Goal: Information Seeking & Learning: Learn about a topic

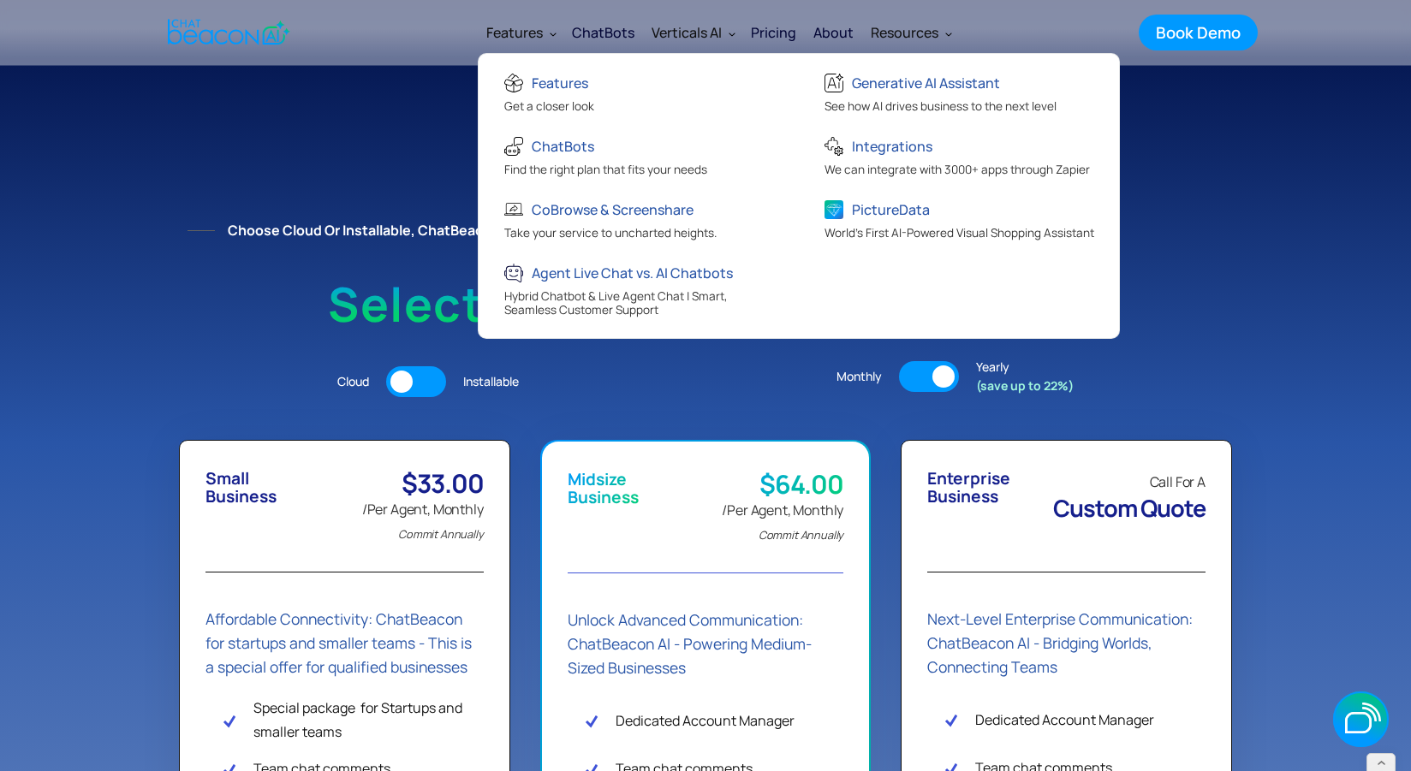
click at [532, 21] on div "Features" at bounding box center [514, 33] width 56 height 24
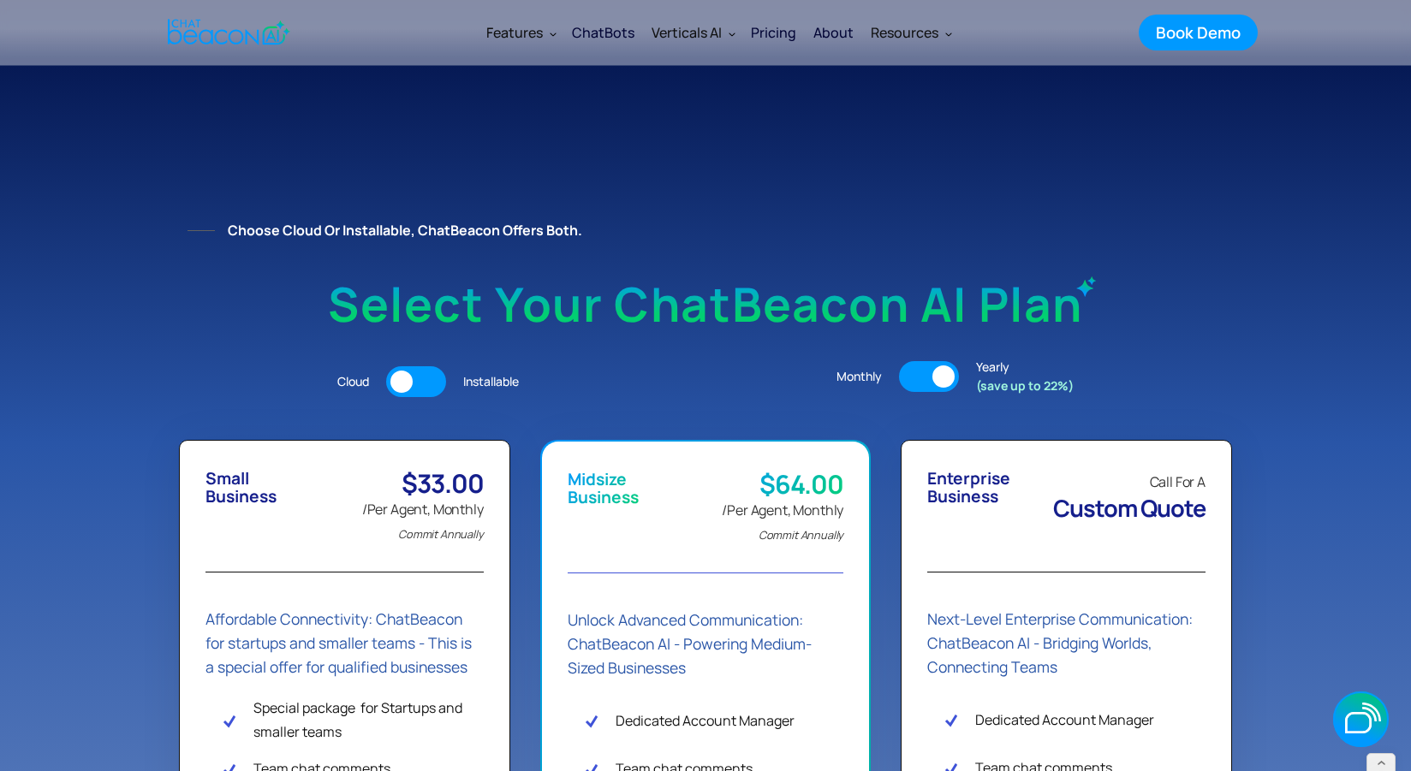
click at [532, 31] on div "Features" at bounding box center [514, 33] width 56 height 24
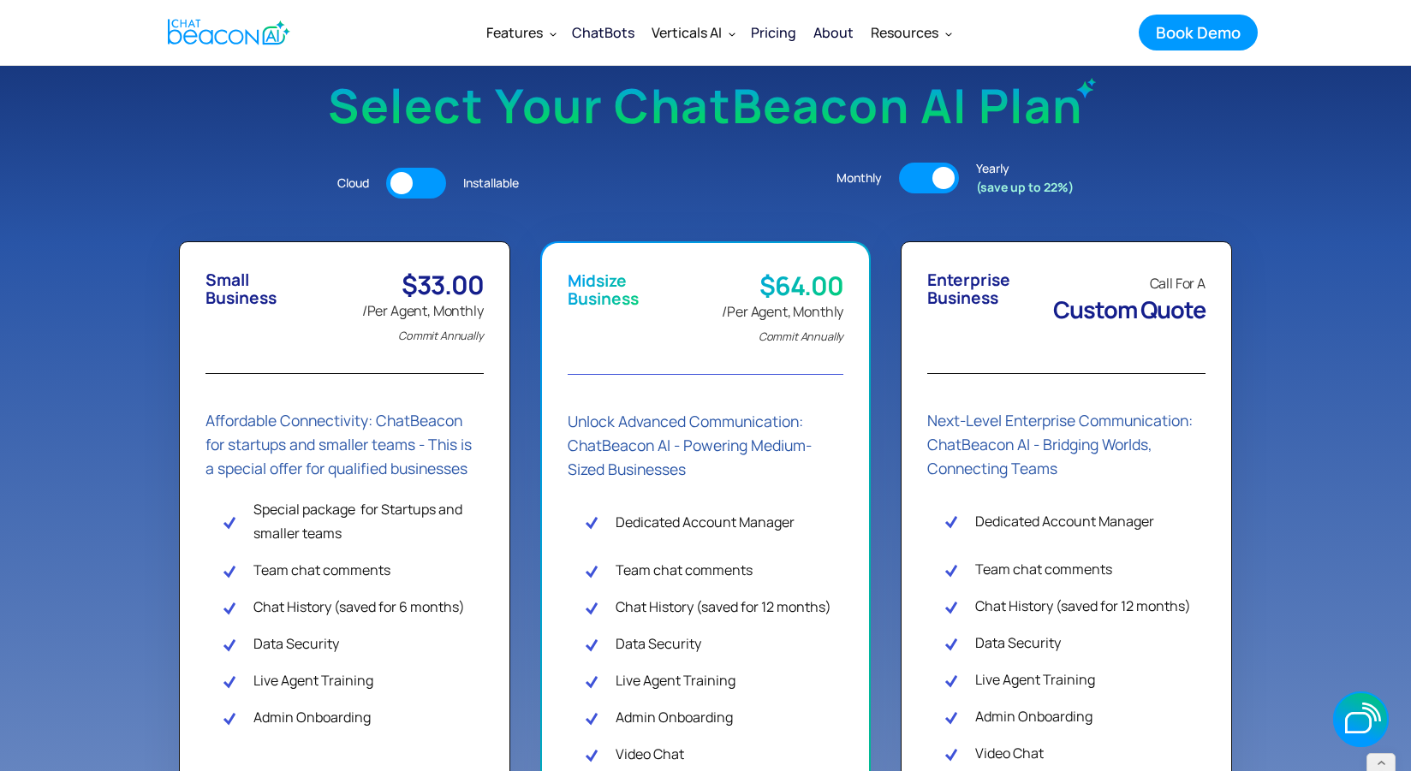
scroll to position [205, 0]
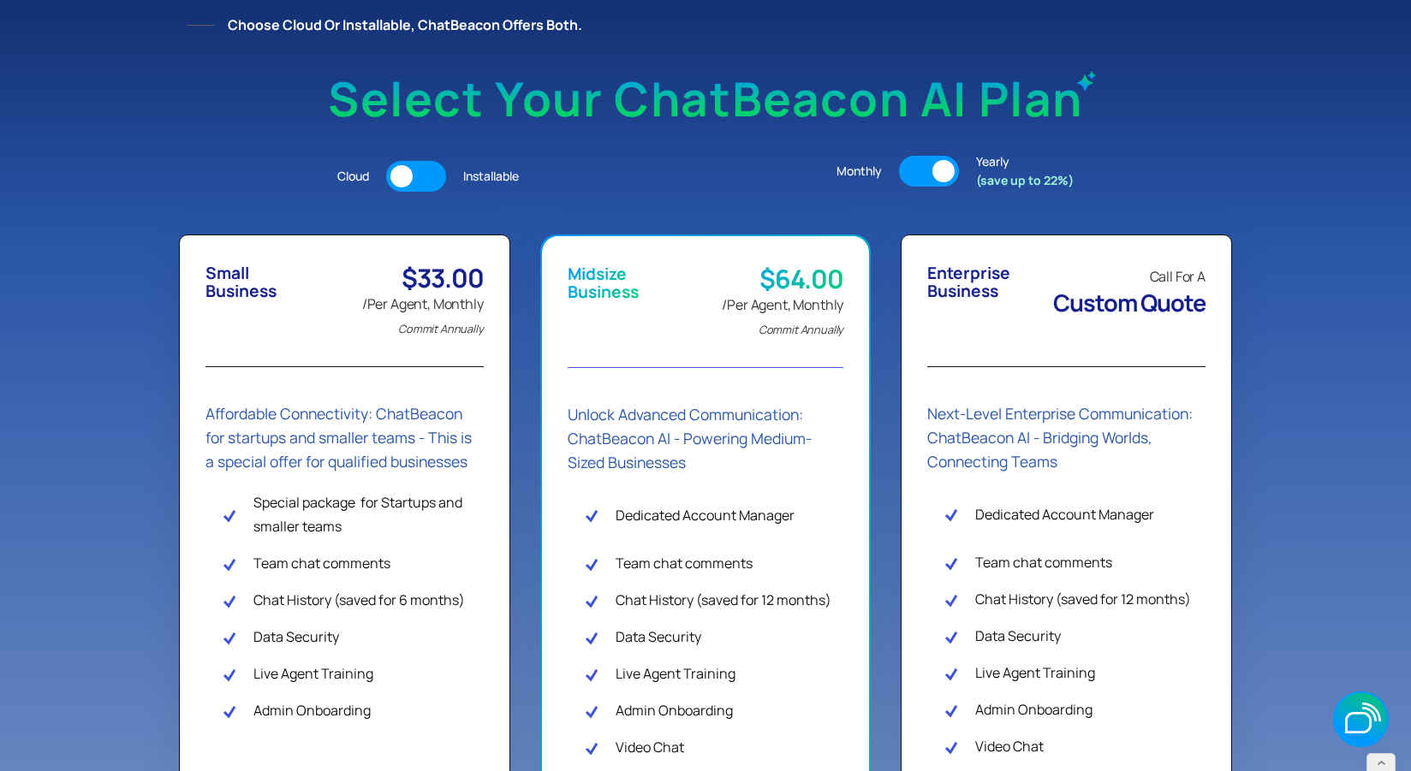
click at [924, 159] on div at bounding box center [929, 171] width 60 height 31
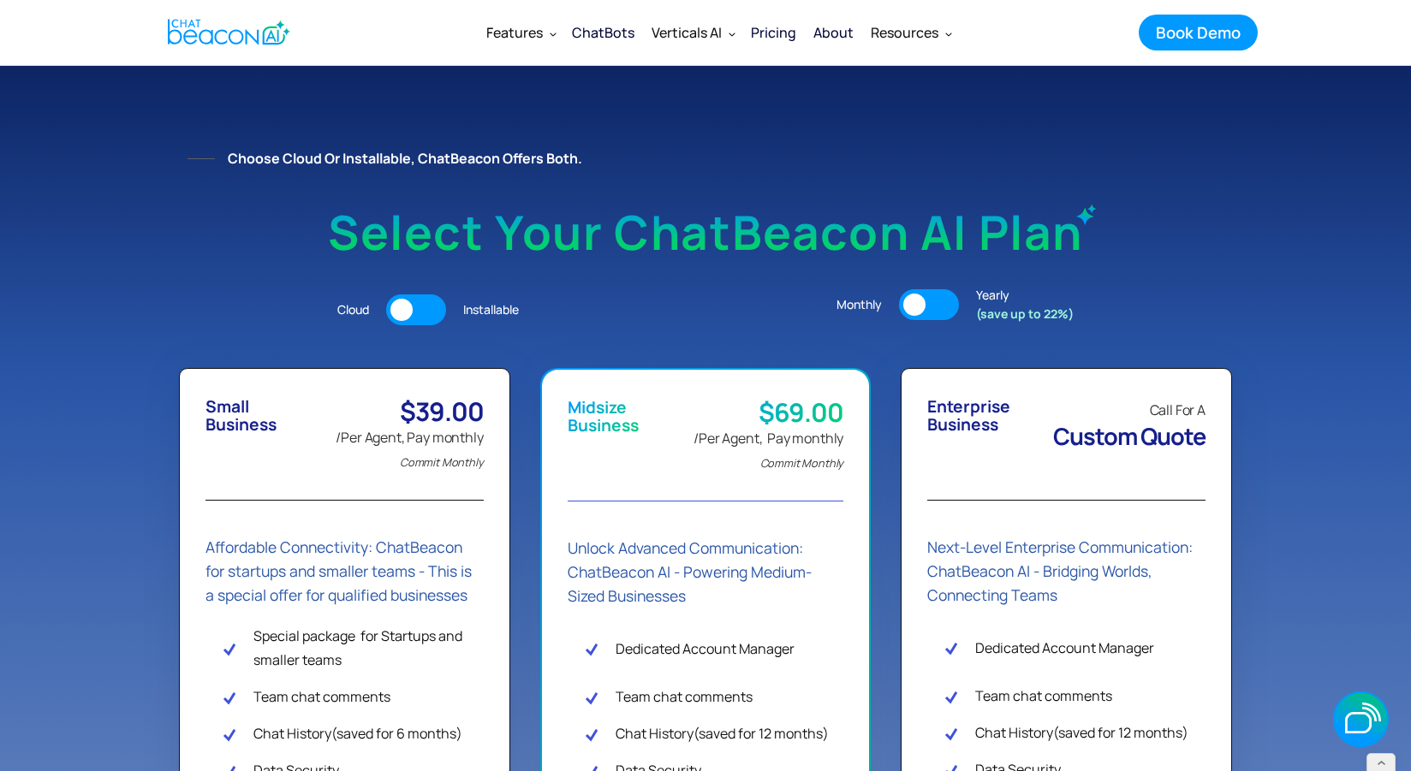
scroll to position [0, 0]
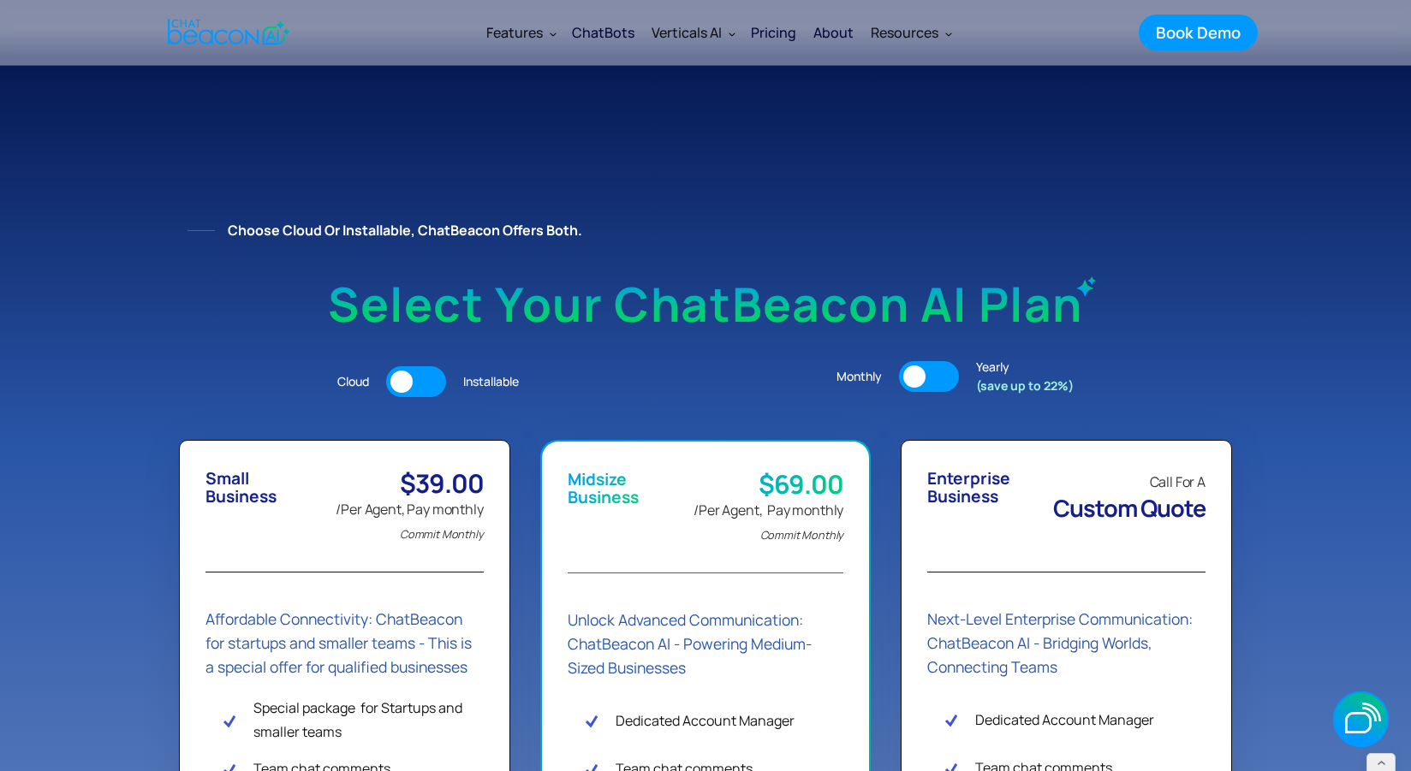
click at [940, 382] on div at bounding box center [929, 376] width 60 height 31
click at [902, 376] on div at bounding box center [929, 376] width 60 height 31
click at [605, 32] on div "ChatBots" at bounding box center [603, 33] width 62 height 24
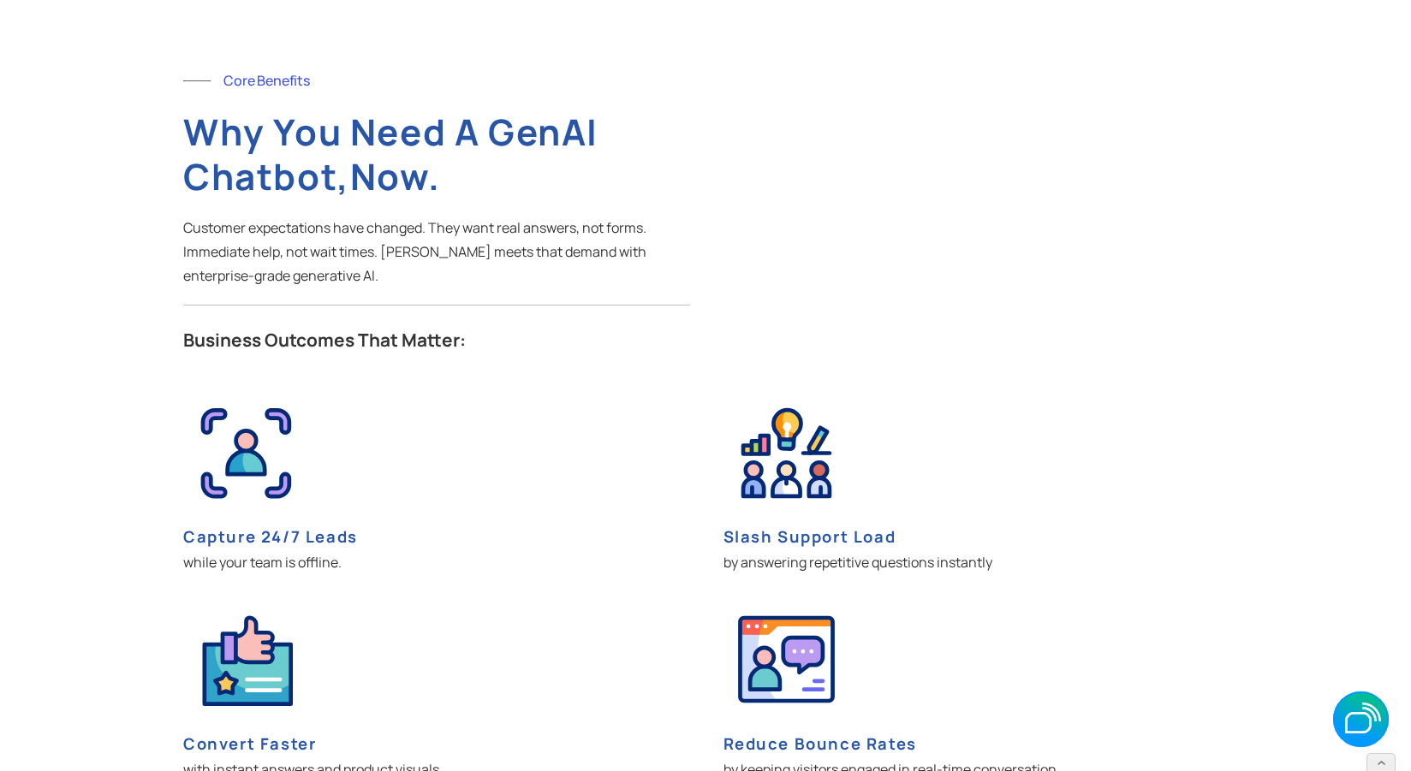
scroll to position [2877, 0]
